Goal: Task Accomplishment & Management: Use online tool/utility

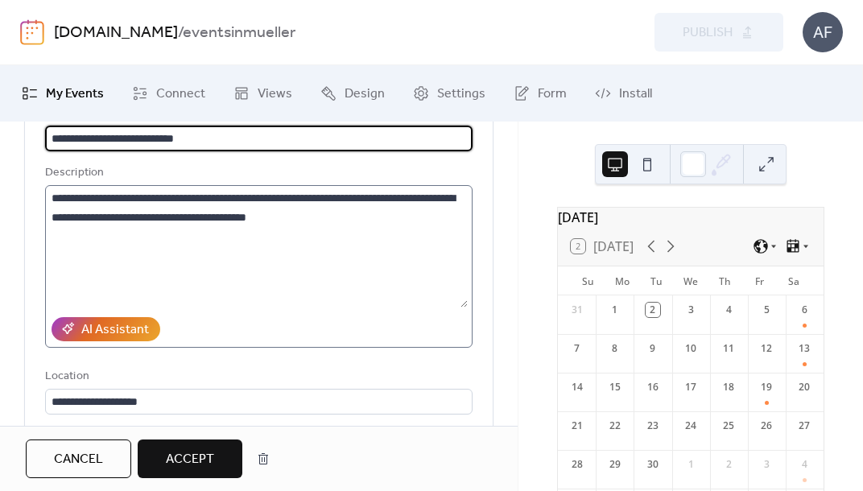
scroll to position [233, 0]
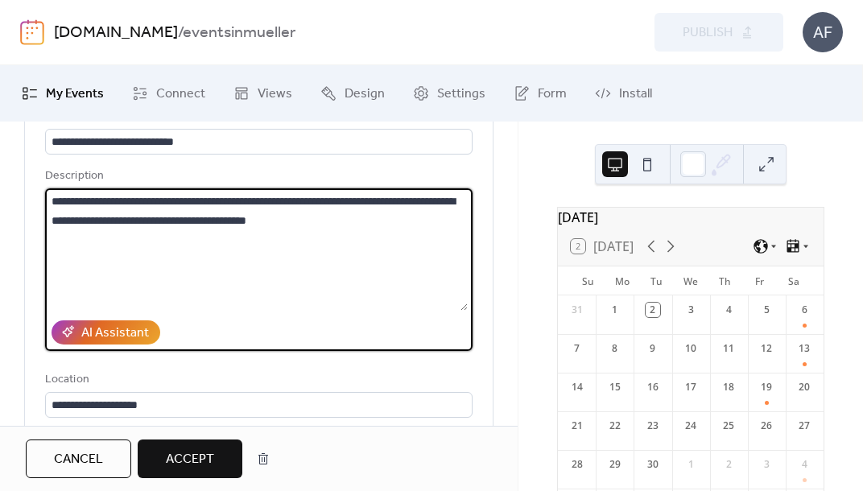
drag, startPoint x: 185, startPoint y: 185, endPoint x: 344, endPoint y: 214, distance: 161.3
click at [344, 214] on textarea "**********" at bounding box center [256, 249] width 423 height 122
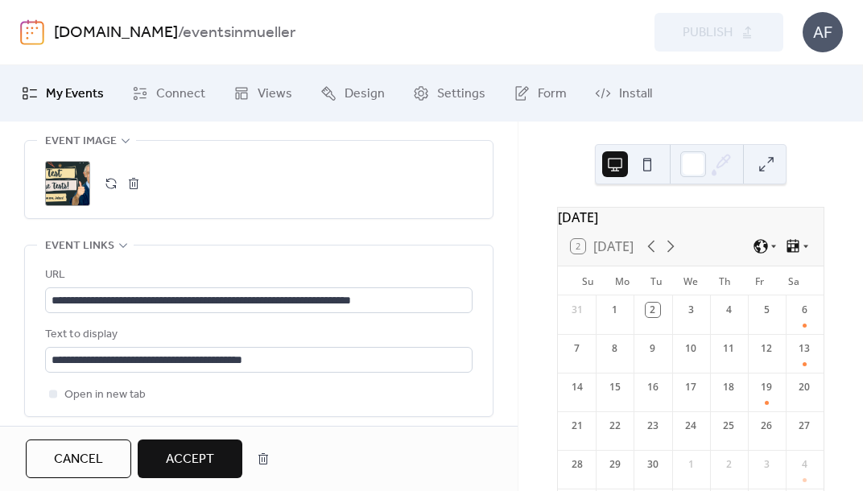
scroll to position [935, 0]
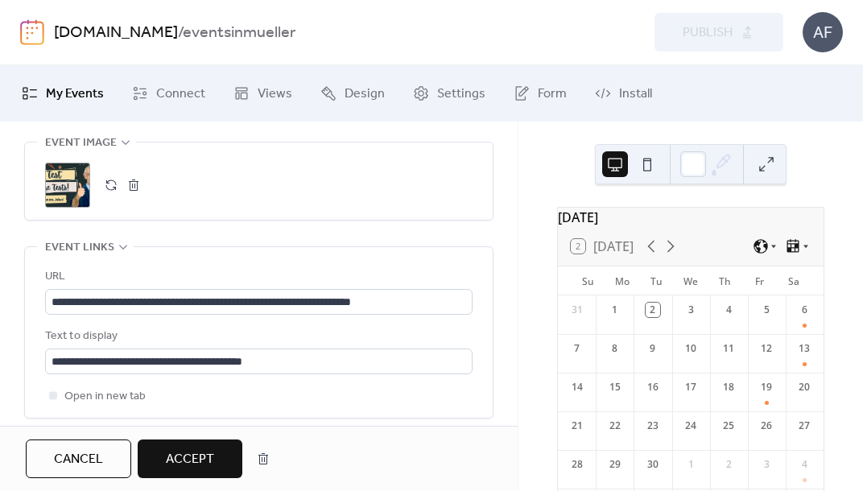
type textarea "**********"
click at [197, 444] on button "Accept" at bounding box center [190, 459] width 105 height 39
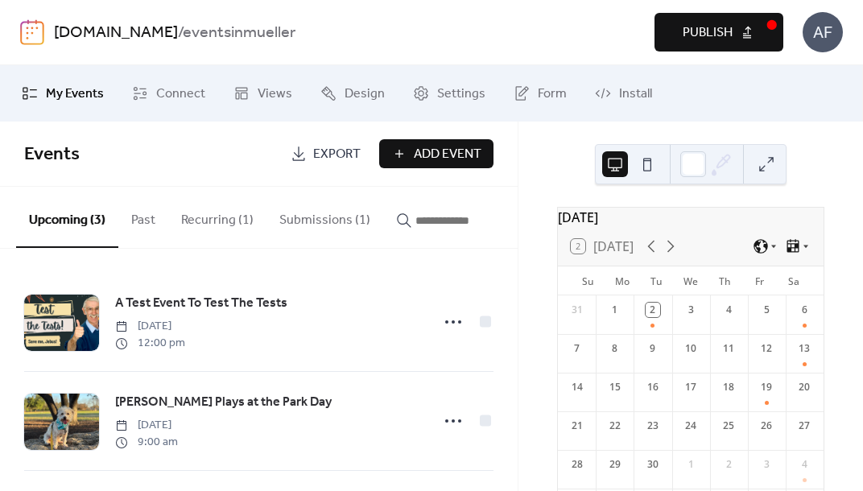
click at [722, 46] on button "Publish" at bounding box center [719, 32] width 129 height 39
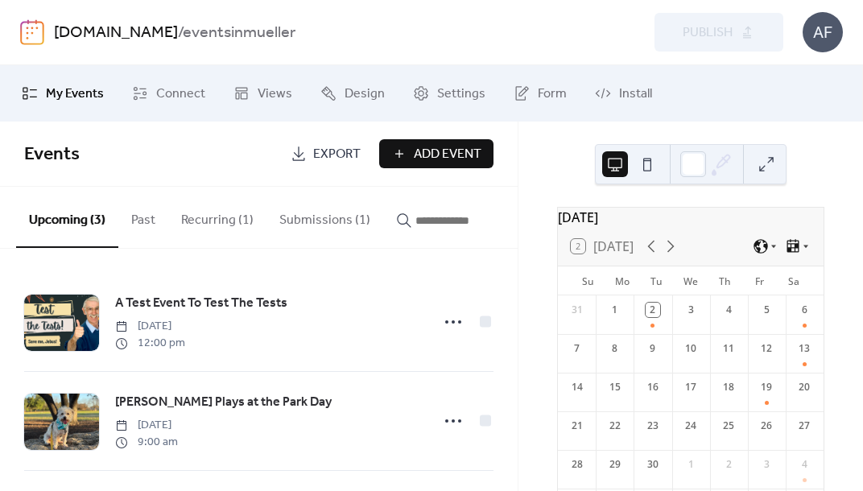
click at [354, 214] on button "Submissions (1)" at bounding box center [325, 217] width 117 height 60
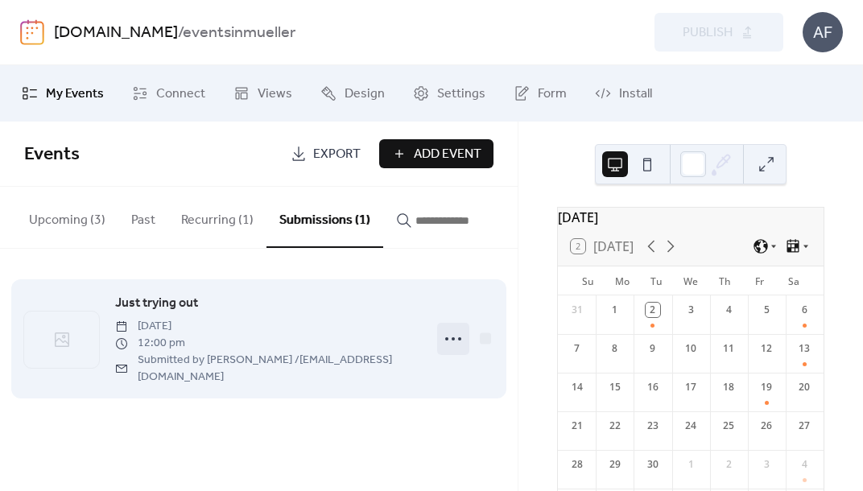
click at [457, 340] on icon at bounding box center [454, 339] width 26 height 26
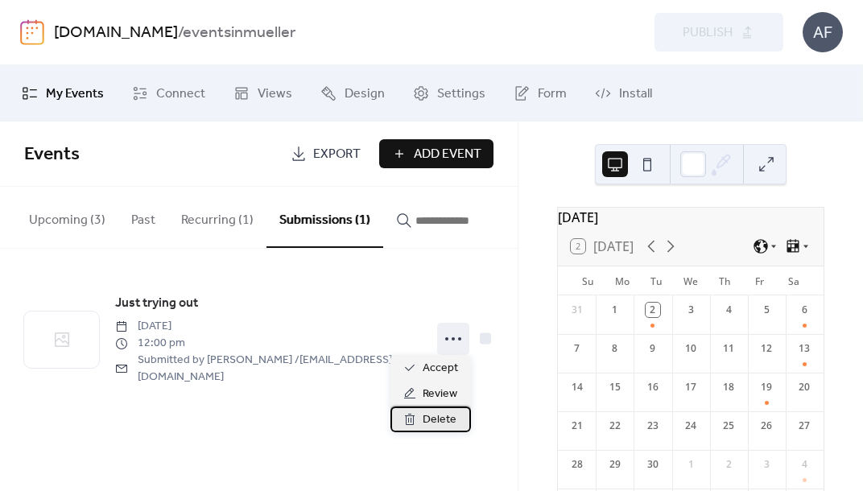
click at [442, 415] on span "Delete" at bounding box center [440, 420] width 34 height 19
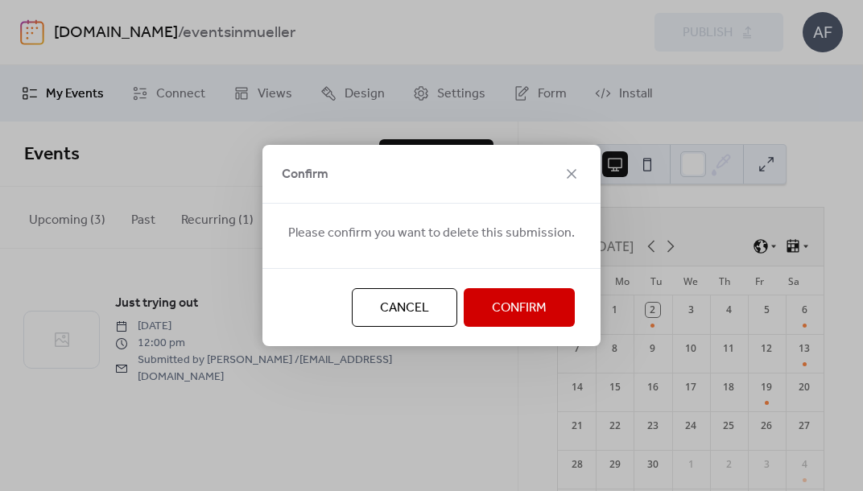
click at [495, 308] on span "Confirm" at bounding box center [519, 308] width 55 height 19
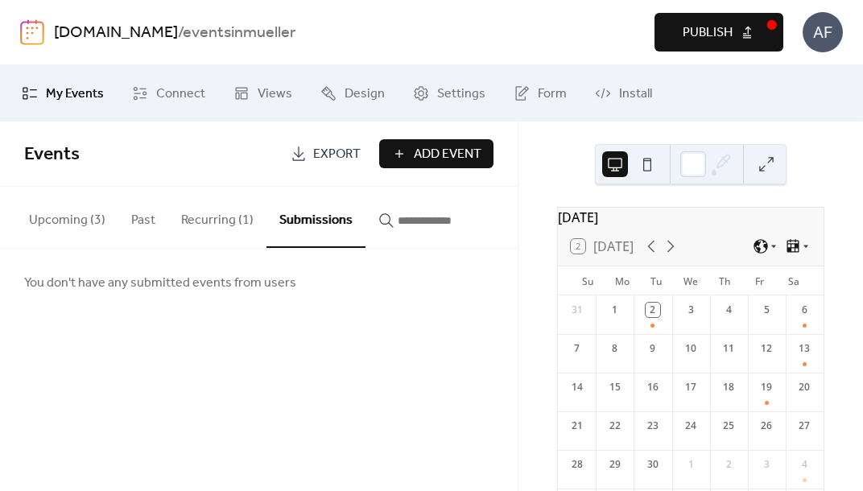
click at [85, 222] on button "Upcoming (3)" at bounding box center [67, 217] width 102 height 60
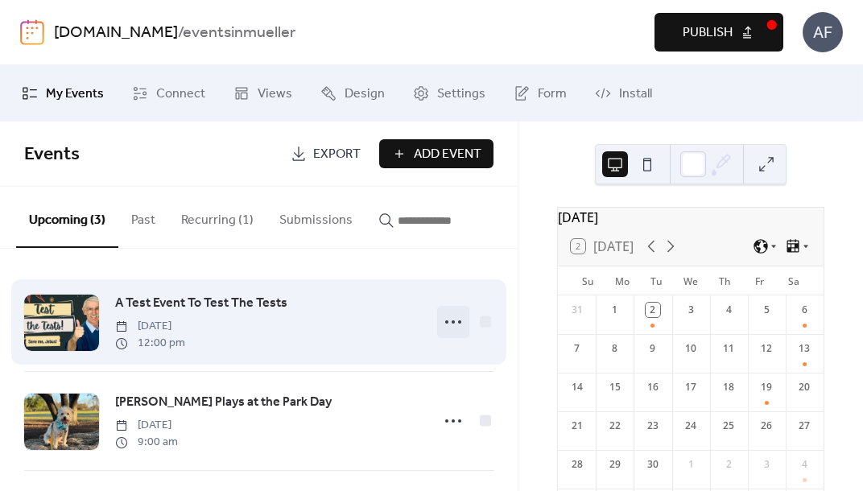
click at [444, 321] on icon at bounding box center [454, 322] width 26 height 26
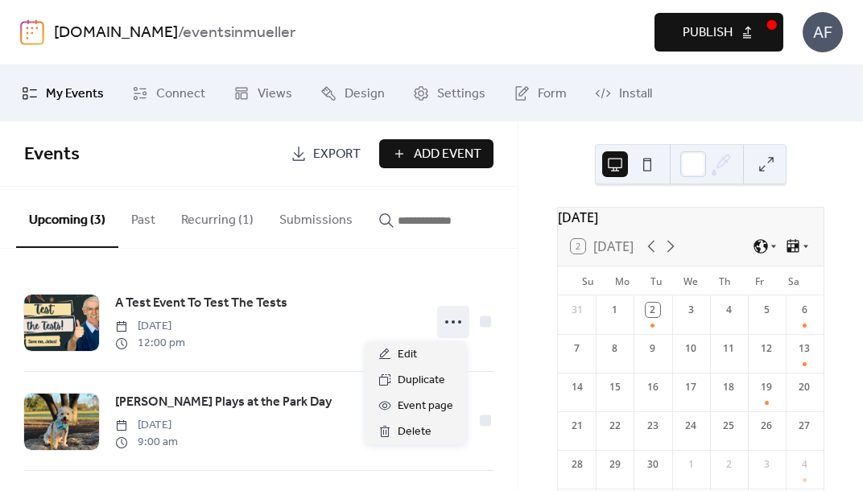
click at [580, 51] on div "Preview Publish" at bounding box center [632, 32] width 304 height 39
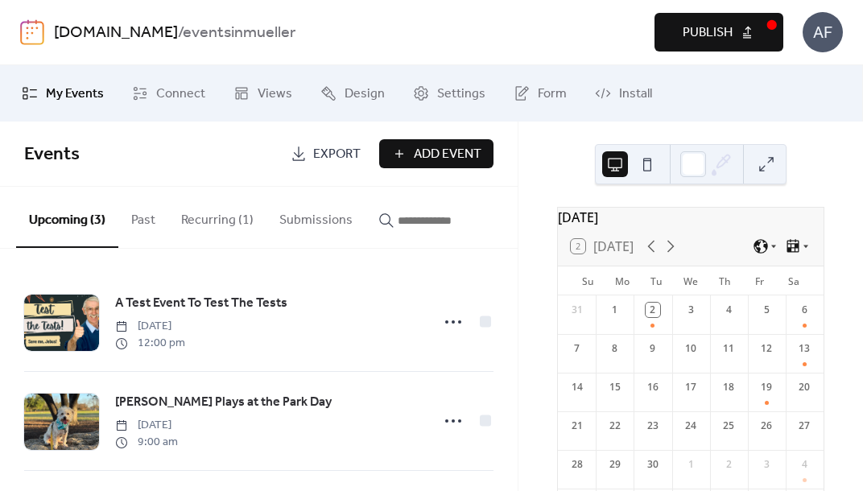
click at [716, 48] on button "Publish" at bounding box center [719, 32] width 129 height 39
